Goal: Task Accomplishment & Management: Manage account settings

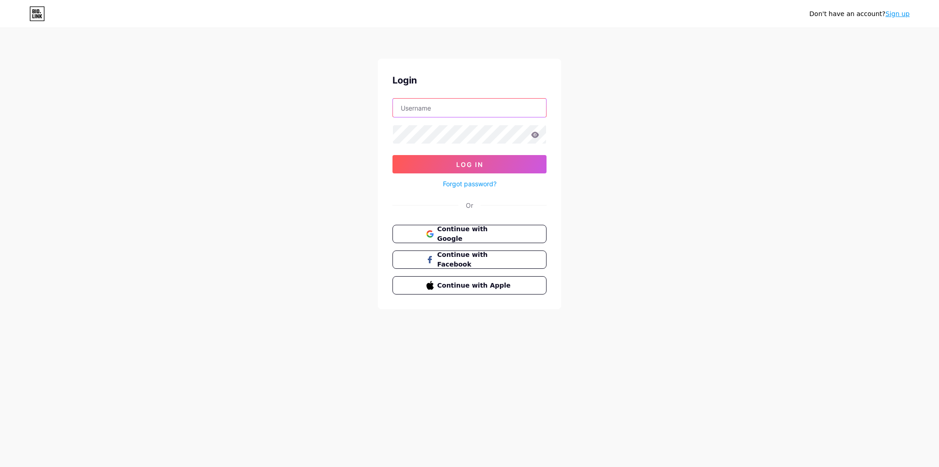
click at [455, 105] on input "text" at bounding box center [469, 108] width 153 height 18
click at [429, 108] on input "text" at bounding box center [469, 108] width 153 height 18
click at [336, 140] on div "Don't have an account? Sign up Login Log In Forgot password? Or Continue with G…" at bounding box center [469, 169] width 939 height 338
click at [443, 111] on input "text" at bounding box center [469, 108] width 153 height 18
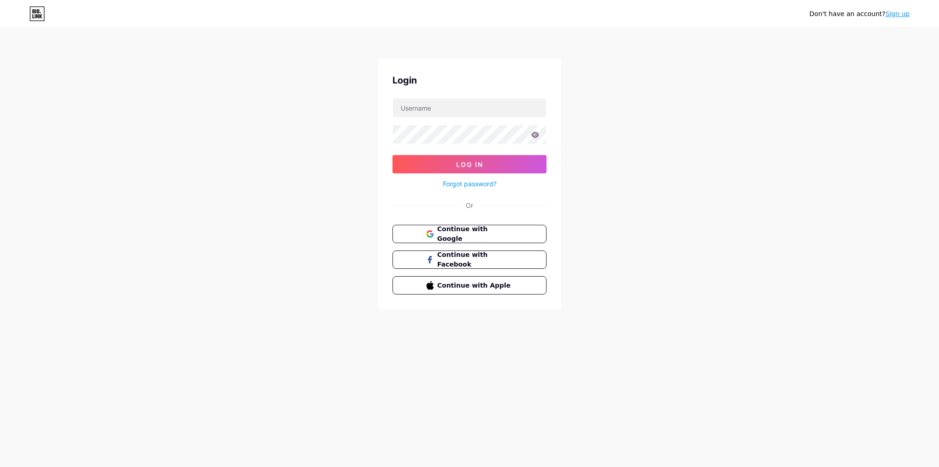
click at [312, 149] on div "Don't have an account? Sign up Login Log In Forgot password? Or Continue with G…" at bounding box center [469, 169] width 939 height 338
click at [452, 182] on link "Forgot password?" at bounding box center [470, 184] width 54 height 10
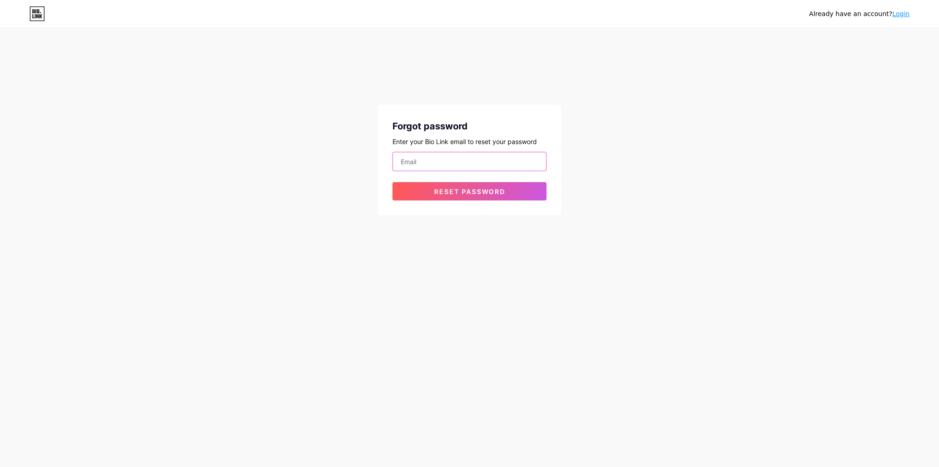
click at [436, 161] on input "email" at bounding box center [469, 161] width 153 height 18
type input "abbyevaughn@gmail.com"
click at [495, 200] on div "Forgot password Enter your Bio Link email to reset your password abbyevaughn@gm…" at bounding box center [469, 160] width 183 height 110
click at [494, 194] on span "Reset password" at bounding box center [469, 191] width 71 height 8
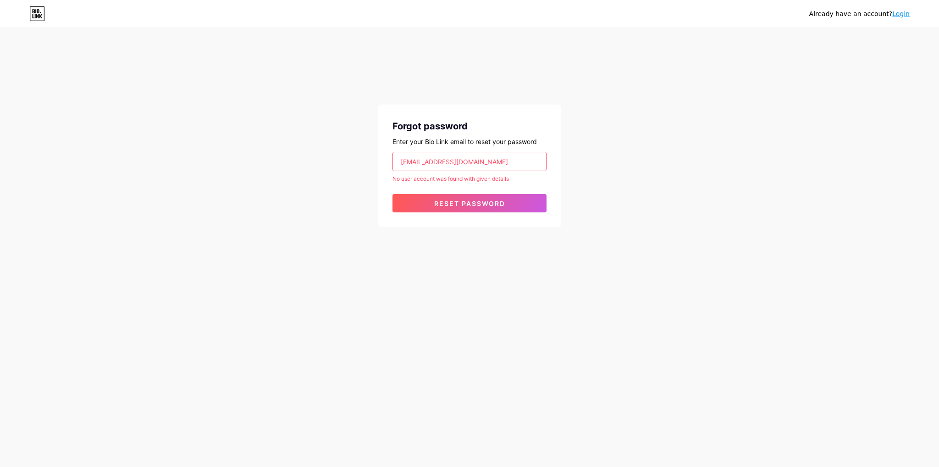
drag, startPoint x: 439, startPoint y: 160, endPoint x: 349, endPoint y: 153, distance: 90.1
click at [349, 153] on div "Already have an account? Login Forgot password Enter your Bio Link email to res…" at bounding box center [469, 128] width 939 height 256
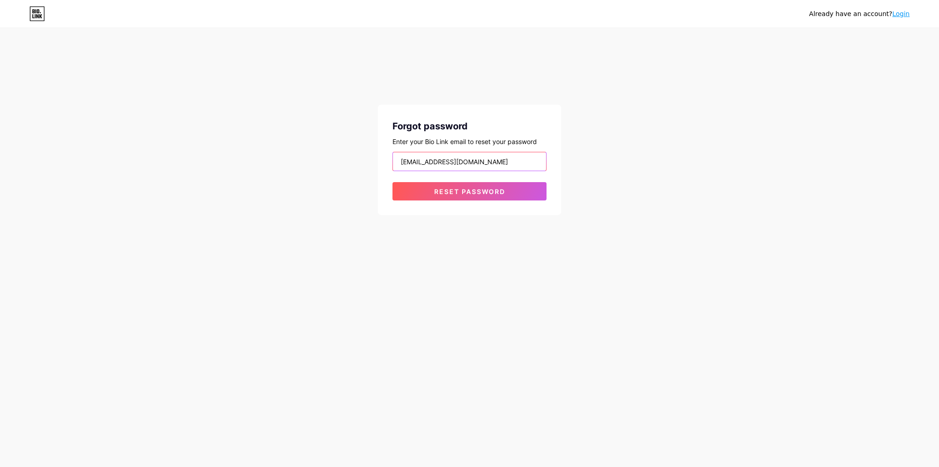
type input "[EMAIL_ADDRESS][DOMAIN_NAME]"
click at [392, 182] on button "Reset password" at bounding box center [469, 191] width 154 height 18
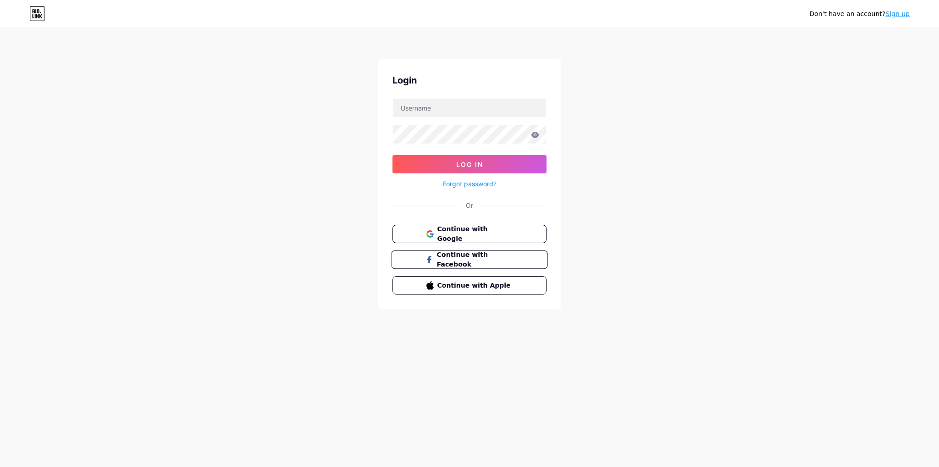
click at [483, 255] on span "Continue with Facebook" at bounding box center [474, 260] width 77 height 20
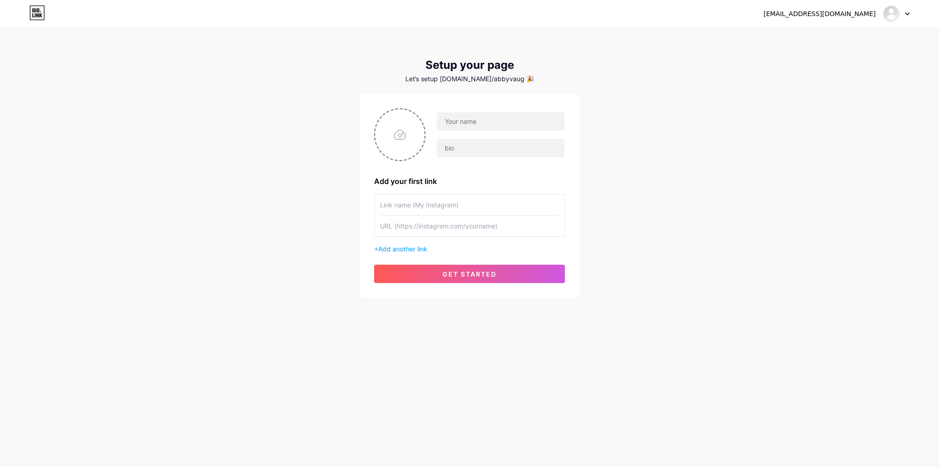
click at [905, 10] on div at bounding box center [896, 14] width 27 height 17
click at [835, 39] on link "Dashboard" at bounding box center [852, 37] width 114 height 25
